Goal: Task Accomplishment & Management: Manage account settings

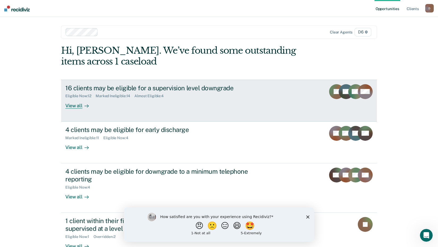
click at [216, 100] on div "16 clients may be eligible for a supervision level downgrade Eligible Now : 12 …" at bounding box center [164, 96] width 199 height 24
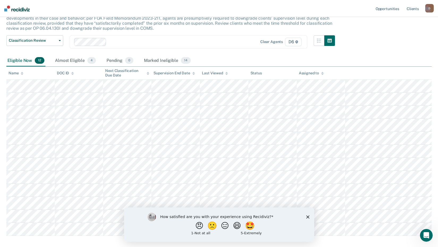
scroll to position [53, 0]
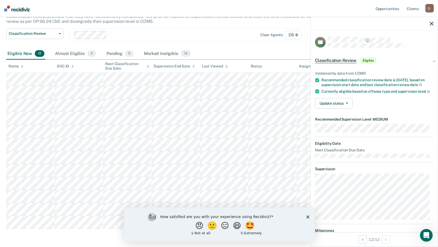
click at [308, 216] on icon "Close survey" at bounding box center [307, 216] width 3 height 3
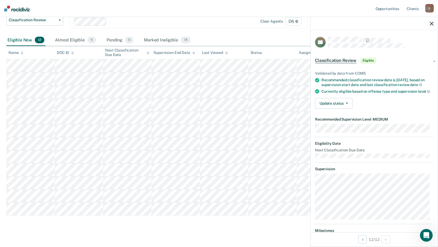
scroll to position [73, 0]
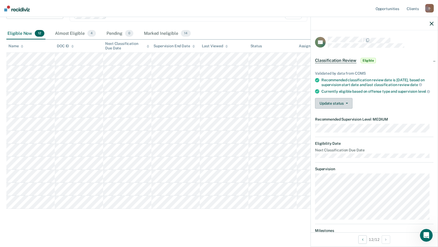
click at [345, 109] on button "Update status" at bounding box center [333, 103] width 37 height 11
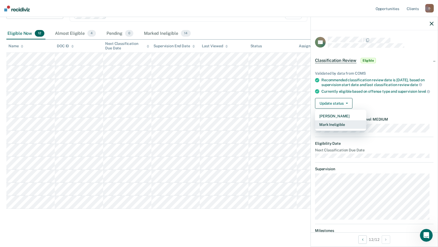
click at [344, 129] on button "Mark Ineligible" at bounding box center [340, 124] width 51 height 8
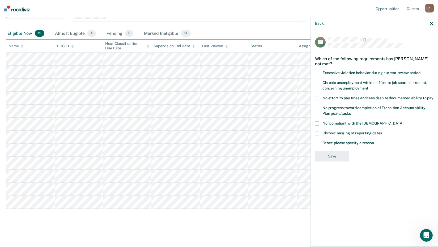
click at [316, 141] on span at bounding box center [317, 143] width 4 height 4
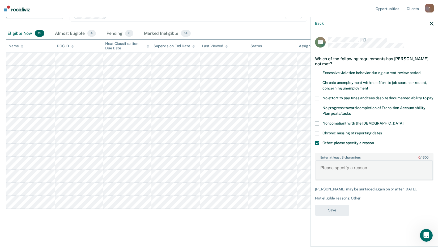
click at [350, 161] on textarea "Enter at least 3 characters 0 / 1600" at bounding box center [373, 170] width 117 height 20
type textarea "Level dictated by Drug Recovery Court"
click at [333, 209] on button "Save" at bounding box center [332, 210] width 34 height 11
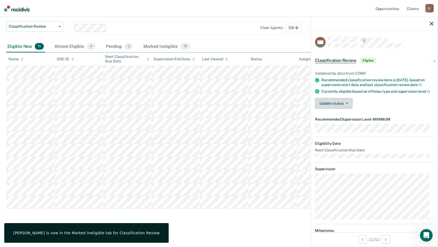
click at [330, 109] on button "Update status" at bounding box center [333, 103] width 37 height 11
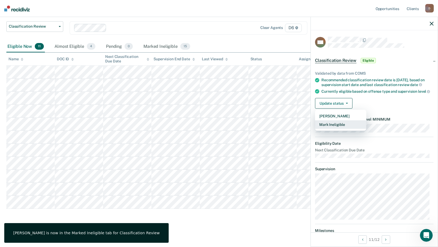
click at [337, 126] on button "Mark Ineligible" at bounding box center [340, 124] width 51 height 8
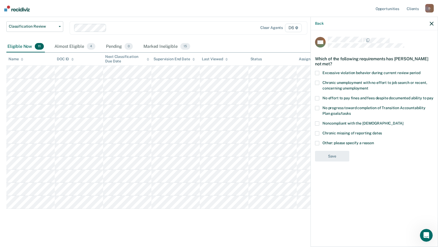
click at [320, 141] on label "Other: please specify a reason" at bounding box center [374, 144] width 118 height 6
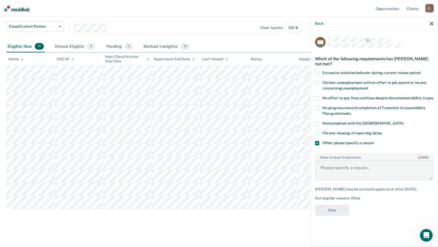
click at [336, 164] on textarea "Enter at least 3 characters 0 / 1600" at bounding box center [373, 170] width 117 height 20
paste textarea "Level dictated by Drug Recovery Court"
type textarea "Level dictated by Drug Recovery Court"
click at [333, 206] on button "Save" at bounding box center [332, 210] width 34 height 11
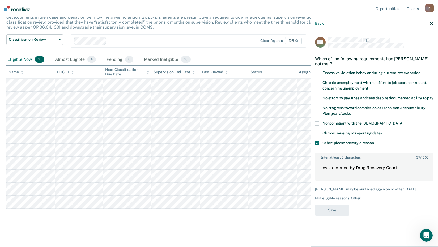
scroll to position [47, 0]
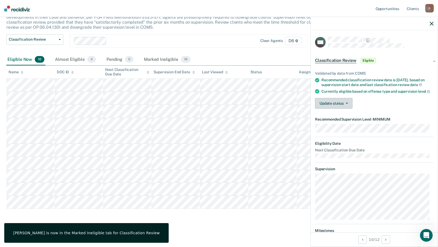
click at [340, 105] on button "Update status" at bounding box center [333, 103] width 37 height 11
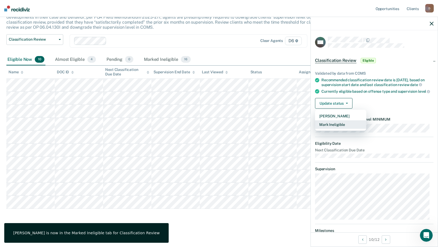
click at [343, 129] on button "Mark Ineligible" at bounding box center [340, 124] width 51 height 8
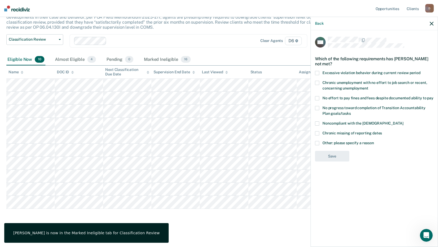
click at [331, 141] on span "Other: please specify a reason" at bounding box center [348, 143] width 52 height 4
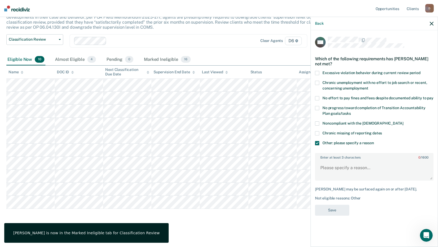
click at [336, 159] on div "Enter at least 3 characters 0 / 1600" at bounding box center [374, 167] width 118 height 28
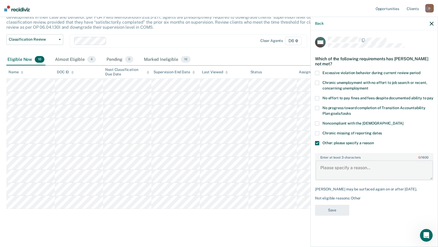
click at [340, 170] on textarea "Enter at least 3 characters 0 / 1600" at bounding box center [373, 170] width 117 height 20
paste textarea "Level dictated by Drug Recovery Court"
type textarea "Level dictated by Drug Recovery Court"
click at [331, 205] on button "Save" at bounding box center [332, 210] width 34 height 11
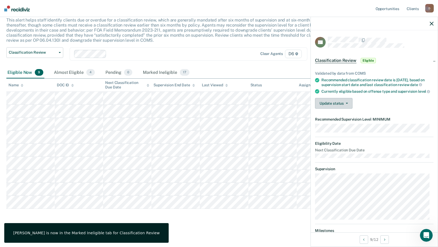
click at [341, 104] on button "Update status" at bounding box center [333, 103] width 37 height 11
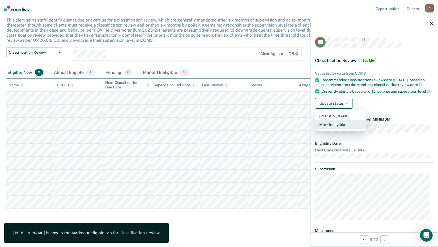
click at [340, 126] on button "Mark Ineligible" at bounding box center [340, 124] width 51 height 8
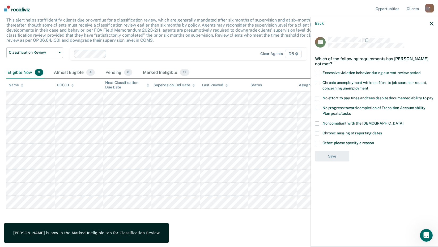
click at [333, 141] on span "Other: please specify a reason" at bounding box center [348, 143] width 52 height 4
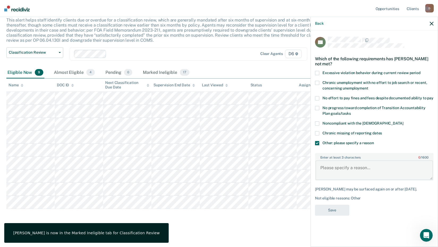
click at [336, 162] on textarea "Enter at least 3 characters 0 / 1600" at bounding box center [373, 170] width 117 height 20
paste textarea "Level dictated by Drug Recovery Court"
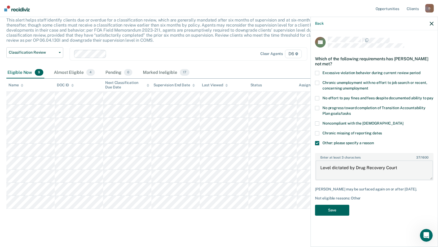
type textarea "Level dictated by Drug Recovery Court"
click at [339, 207] on button "Save" at bounding box center [332, 210] width 34 height 11
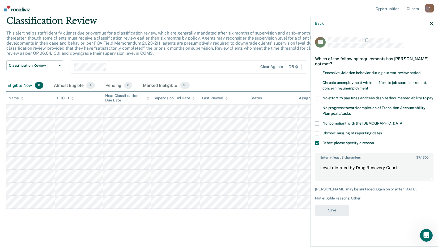
scroll to position [21, 0]
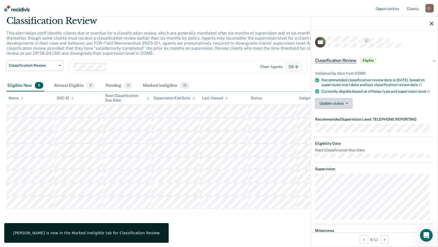
click at [327, 104] on button "Update status" at bounding box center [333, 103] width 37 height 11
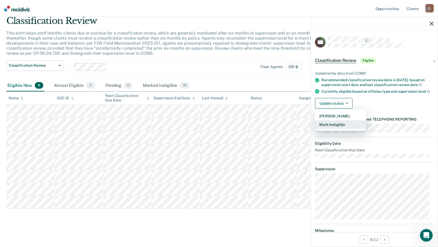
click at [331, 127] on button "Mark Ineligible" at bounding box center [340, 124] width 51 height 8
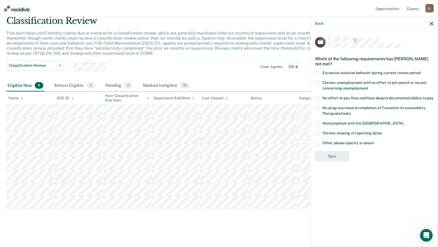
drag, startPoint x: 94, startPoint y: 214, endPoint x: 89, endPoint y: 214, distance: 4.5
click at [93, 214] on div "Classification Review This alert helps staff identify clients due or overdue fo…" at bounding box center [218, 119] width 425 height 209
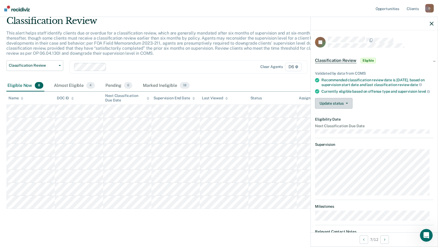
click at [342, 104] on button "Update status" at bounding box center [333, 103] width 37 height 11
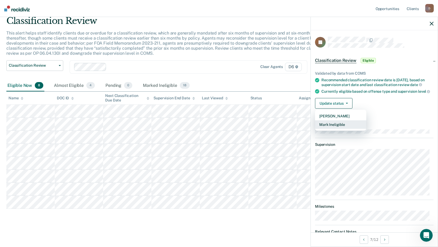
click at [338, 127] on button "Mark Ineligible" at bounding box center [340, 124] width 51 height 8
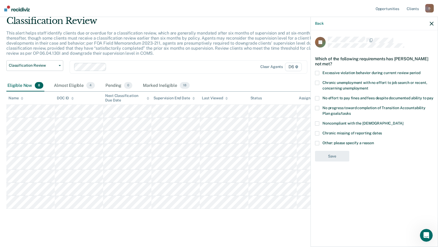
click at [318, 122] on span at bounding box center [317, 123] width 4 height 4
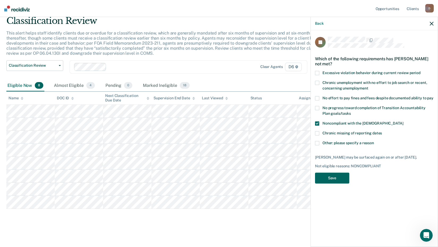
click at [332, 179] on button "Save" at bounding box center [332, 178] width 34 height 11
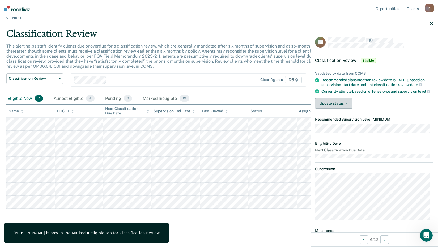
click at [343, 106] on button "Update status" at bounding box center [333, 103] width 37 height 11
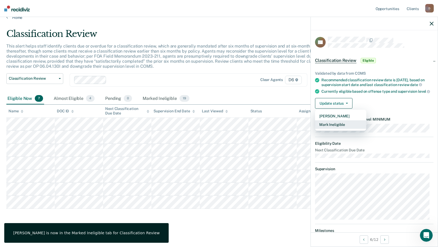
click at [338, 129] on button "Mark Ineligible" at bounding box center [340, 124] width 51 height 8
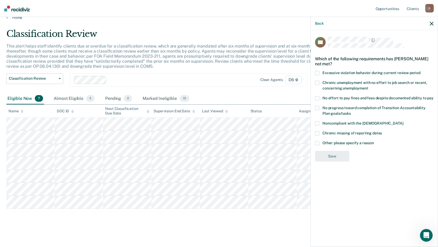
click at [318, 131] on span at bounding box center [317, 133] width 4 height 4
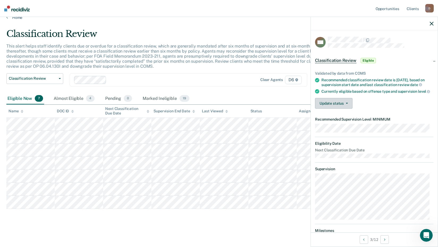
click at [324, 109] on button "Update status" at bounding box center [333, 103] width 37 height 11
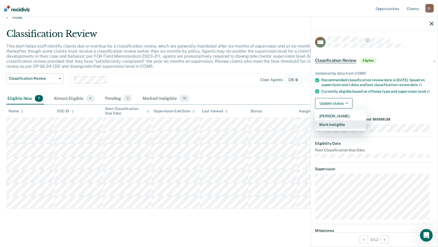
click at [328, 129] on button "Mark Ineligible" at bounding box center [340, 124] width 51 height 8
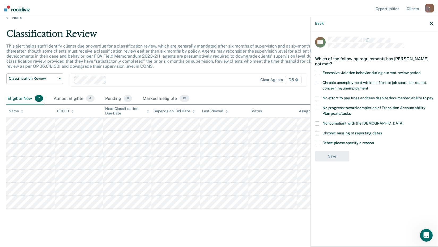
click at [329, 141] on span "Other: please specify a reason" at bounding box center [348, 143] width 52 height 4
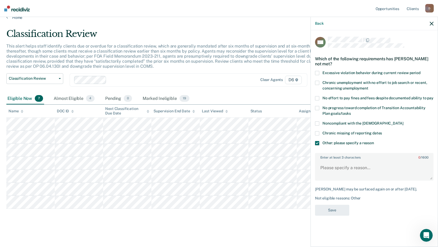
click at [330, 158] on label "Enter at least 3 characters 0 / 1600" at bounding box center [373, 156] width 117 height 6
click at [330, 160] on textarea "Enter at least 3 characters 0 / 1600" at bounding box center [373, 170] width 117 height 20
click at [332, 164] on textarea "Enter at least 3 characters 0 / 1600" at bounding box center [373, 170] width 117 height 20
paste textarea "Level dictated by Drug Recovery Court"
type textarea "Level dictated by Drug Recovery Court"
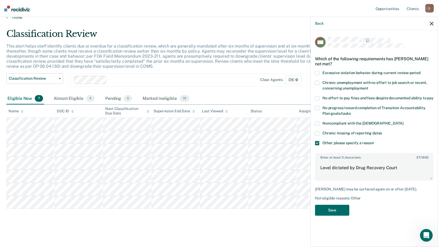
click at [332, 201] on div "GM Which of the following requirements has [PERSON_NAME] not met? Excessive vio…" at bounding box center [374, 128] width 118 height 182
click at [332, 208] on button "Save" at bounding box center [332, 210] width 34 height 11
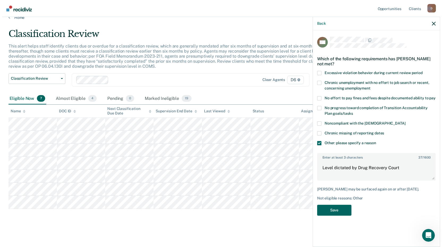
scroll to position [0, 0]
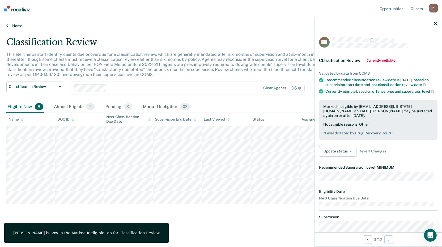
click at [17, 24] on link "Home" at bounding box center [220, 25] width 429 height 5
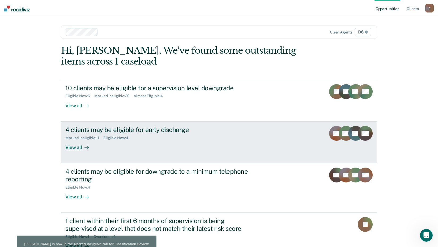
click at [73, 147] on div "View all" at bounding box center [80, 145] width 30 height 10
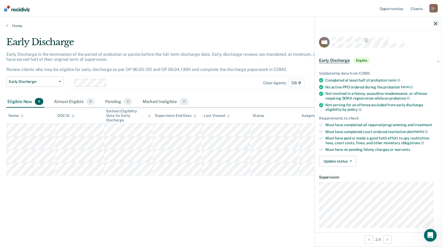
click at [362, 157] on div "Update status [PERSON_NAME] Mark Ineligible" at bounding box center [378, 161] width 118 height 11
click at [346, 161] on button "Update status" at bounding box center [337, 161] width 37 height 11
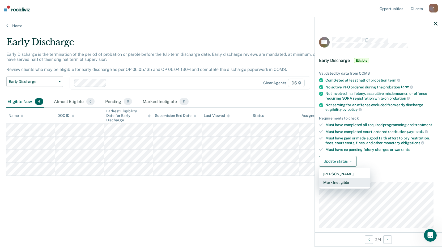
click at [348, 178] on button "Mark Ineligible" at bounding box center [344, 182] width 51 height 8
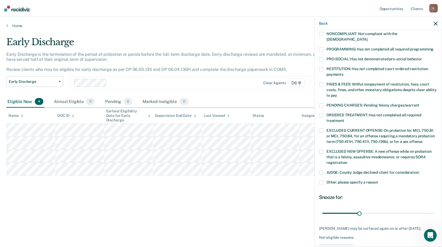
scroll to position [80, 0]
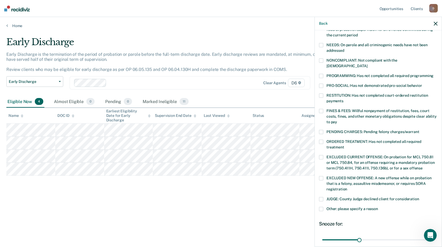
click at [325, 74] on label "PROGRAMMING: Has not completed all required programming" at bounding box center [378, 77] width 118 height 6
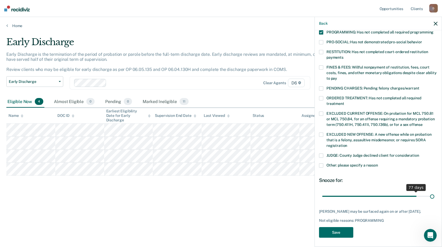
scroll to position [123, 0]
drag, startPoint x: 358, startPoint y: 189, endPoint x: 429, endPoint y: 191, distance: 71.2
type input "90"
click at [429, 191] on input "range" at bounding box center [378, 195] width 112 height 9
click at [344, 230] on button "Save" at bounding box center [336, 232] width 34 height 11
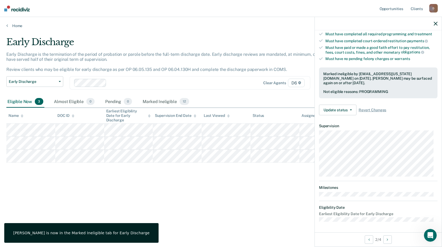
scroll to position [51, 0]
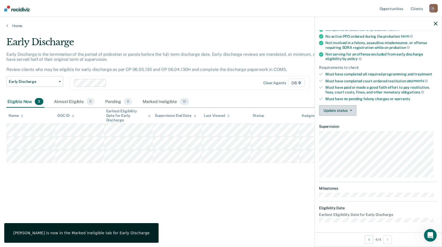
click at [330, 105] on button "Update status" at bounding box center [337, 110] width 37 height 11
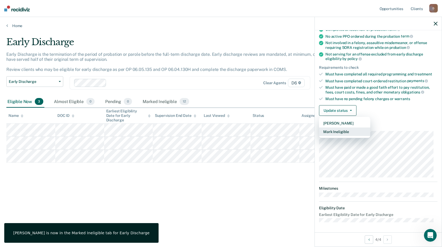
click at [334, 129] on button "Mark Ineligible" at bounding box center [344, 131] width 51 height 8
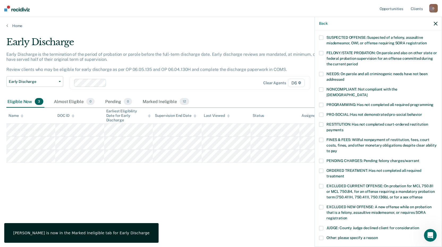
click at [322, 103] on label "PROGRAMMING: Has not completed all required programming" at bounding box center [378, 106] width 118 height 6
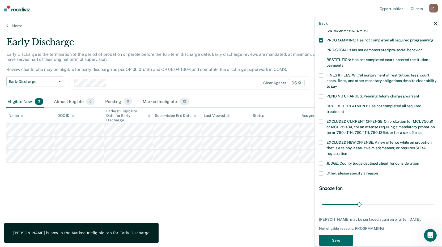
scroll to position [123, 0]
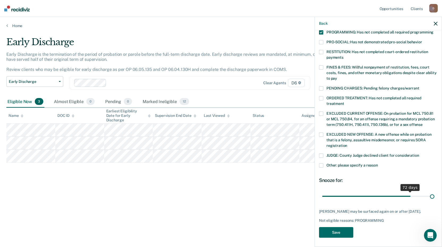
drag, startPoint x: 355, startPoint y: 188, endPoint x: 444, endPoint y: 195, distance: 89.2
type input "90"
click at [434, 195] on input "range" at bounding box center [378, 195] width 112 height 9
click at [337, 230] on button "Save" at bounding box center [336, 232] width 34 height 11
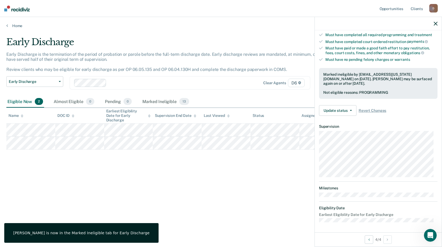
scroll to position [56, 0]
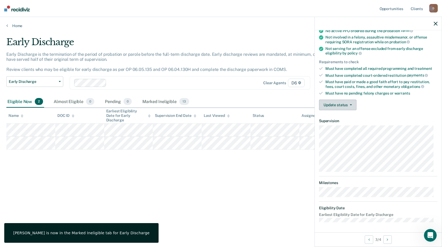
click at [332, 104] on button "Update status" at bounding box center [337, 105] width 37 height 11
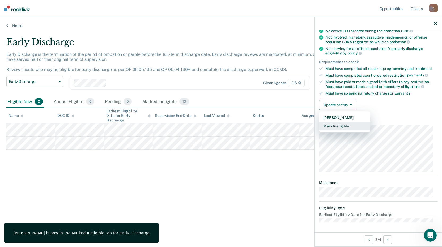
click at [339, 123] on button "Mark Ineligible" at bounding box center [344, 126] width 51 height 8
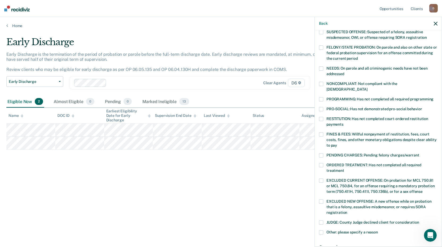
click at [321, 132] on span at bounding box center [321, 134] width 4 height 4
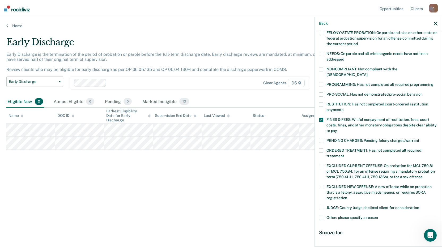
scroll to position [109, 0]
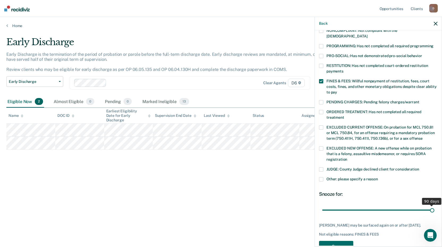
drag, startPoint x: 357, startPoint y: 202, endPoint x: 443, endPoint y: 208, distance: 87.0
type input "90"
click at [434, 208] on input "range" at bounding box center [378, 209] width 112 height 9
click at [350, 238] on div "JG Which of the following requirements has [PERSON_NAME] not met? [MEDICAL_DATA…" at bounding box center [378, 91] width 118 height 328
click at [349, 241] on button "Save" at bounding box center [336, 246] width 34 height 11
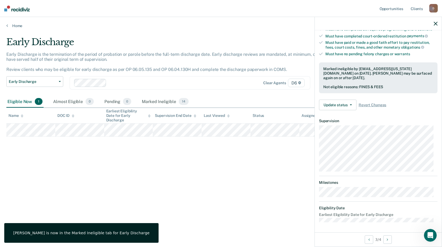
scroll to position [56, 0]
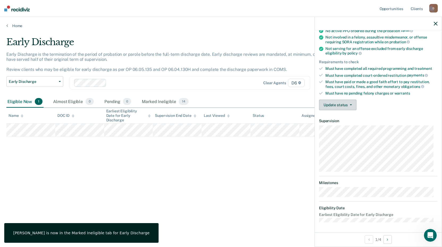
click at [326, 107] on button "Update status" at bounding box center [337, 105] width 37 height 11
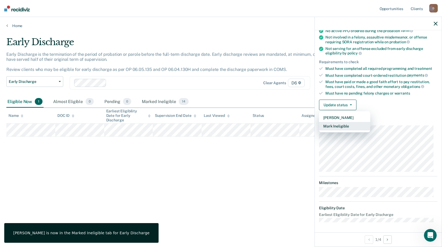
click at [337, 128] on button "Mark Ineligible" at bounding box center [344, 126] width 51 height 8
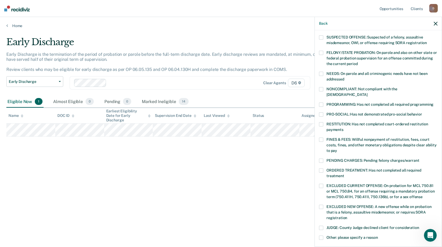
scroll to position [53, 0]
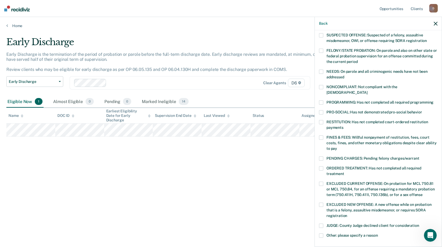
click at [318, 136] on div "AR Which of the following requirements has [PERSON_NAME] not met? [MEDICAL_DATA…" at bounding box center [378, 137] width 127 height 215
click at [319, 135] on label "FINES & FEES: Willful nonpayment of restitution, fees, court costs, fines, and …" at bounding box center [378, 143] width 118 height 17
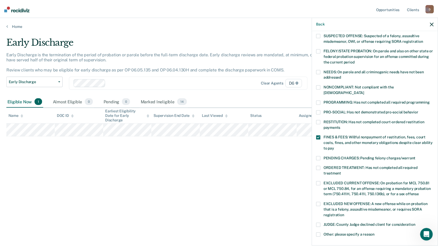
scroll to position [123, 0]
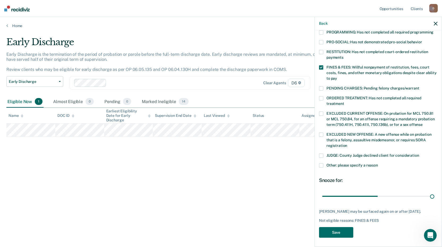
drag, startPoint x: 361, startPoint y: 192, endPoint x: 433, endPoint y: 192, distance: 72.8
type input "90"
click at [433, 192] on input "range" at bounding box center [378, 195] width 112 height 9
click at [342, 233] on button "Save" at bounding box center [336, 232] width 34 height 11
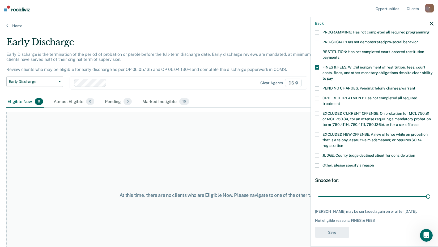
scroll to position [96, 0]
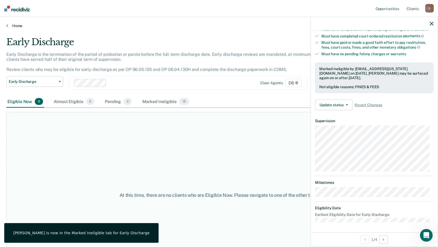
click at [17, 27] on link "Home" at bounding box center [218, 25] width 425 height 5
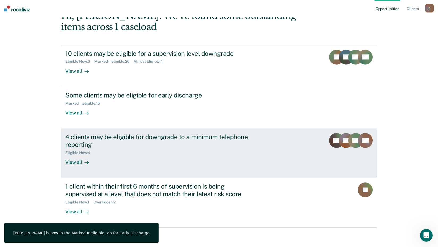
scroll to position [36, 0]
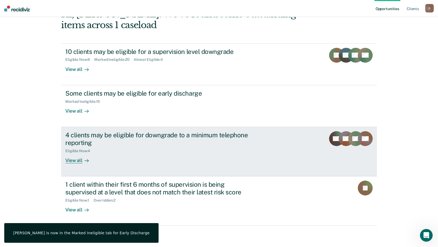
click at [186, 145] on div "4 clients may be eligible for downgrade to a minimum telephone reporting" at bounding box center [158, 138] width 186 height 15
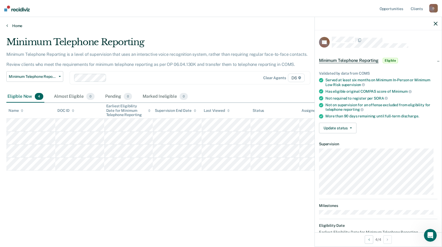
click at [7, 24] on icon at bounding box center [7, 25] width 2 height 4
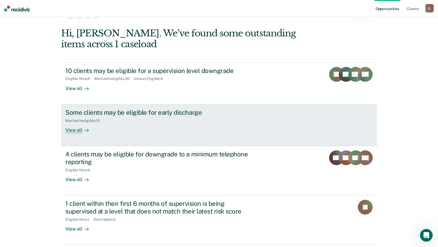
scroll to position [36, 0]
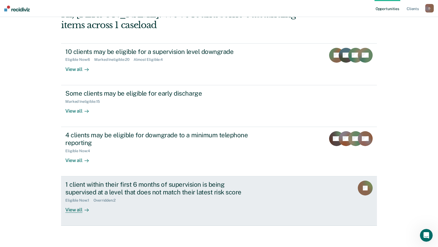
click at [224, 186] on div "1 client within their first 6 months of supervision is being supervised at a le…" at bounding box center [158, 188] width 186 height 15
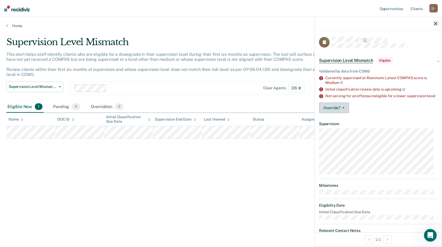
click at [337, 112] on button "Override?" at bounding box center [334, 107] width 30 height 11
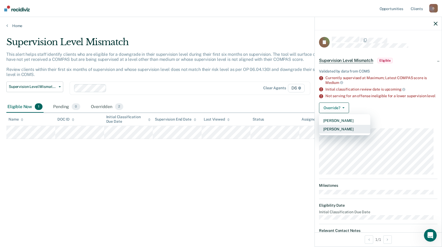
click at [339, 129] on button "[PERSON_NAME]" at bounding box center [344, 129] width 51 height 8
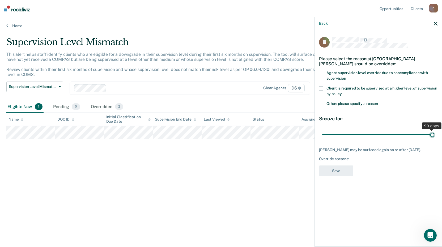
drag, startPoint x: 354, startPoint y: 133, endPoint x: 444, endPoint y: 140, distance: 89.8
type input "90"
click at [434, 139] on input "range" at bounding box center [378, 134] width 112 height 9
click at [329, 104] on span "Other: please specify a reason" at bounding box center [352, 103] width 52 height 4
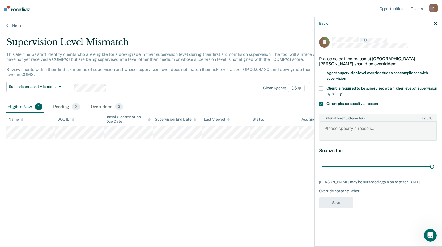
click at [343, 133] on textarea "Enter at least 3 characters 0 / 1600" at bounding box center [377, 131] width 117 height 20
paste textarea "Level dictated by Drug Recovery Court"
type textarea "Level dictated by Drug Recovery Court"
click at [348, 197] on button "Save" at bounding box center [336, 202] width 34 height 11
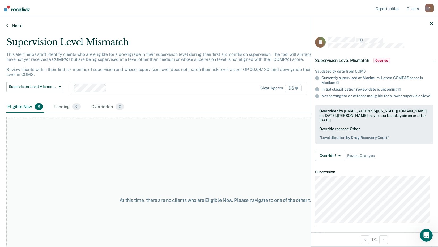
click at [15, 27] on link "Home" at bounding box center [218, 25] width 425 height 5
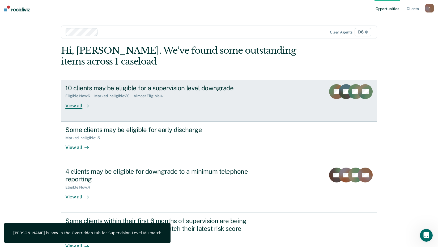
click at [161, 110] on link "10 clients may be eligible for a supervision level downgrade Eligible Now : 6 M…" at bounding box center [219, 101] width 316 height 42
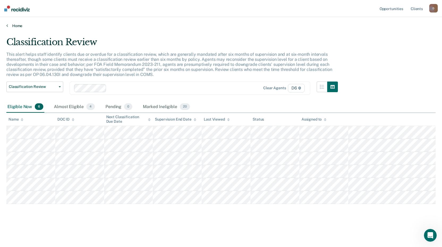
click at [8, 25] on link "Home" at bounding box center [220, 25] width 429 height 5
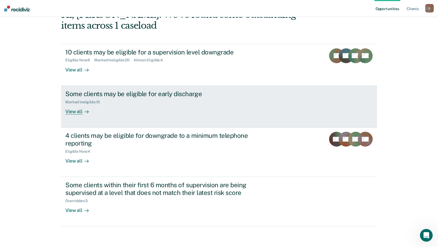
scroll to position [36, 0]
